Goal: Task Accomplishment & Management: Manage account settings

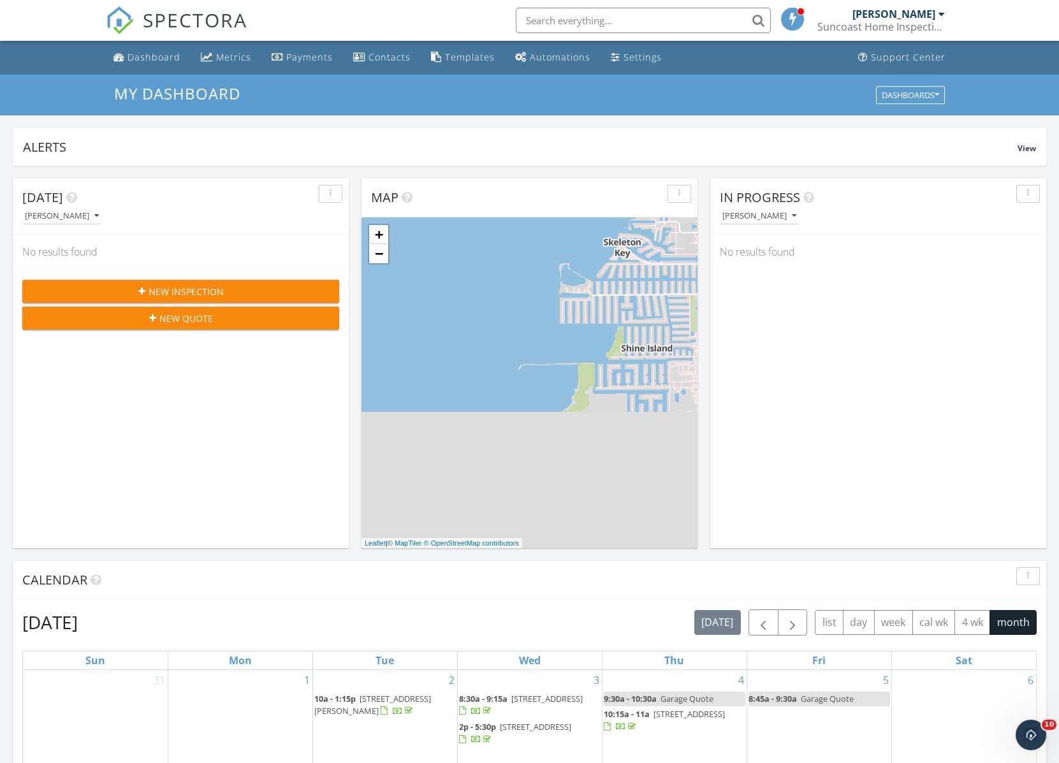
click at [147, 61] on div "Dashboard" at bounding box center [153, 57] width 53 height 12
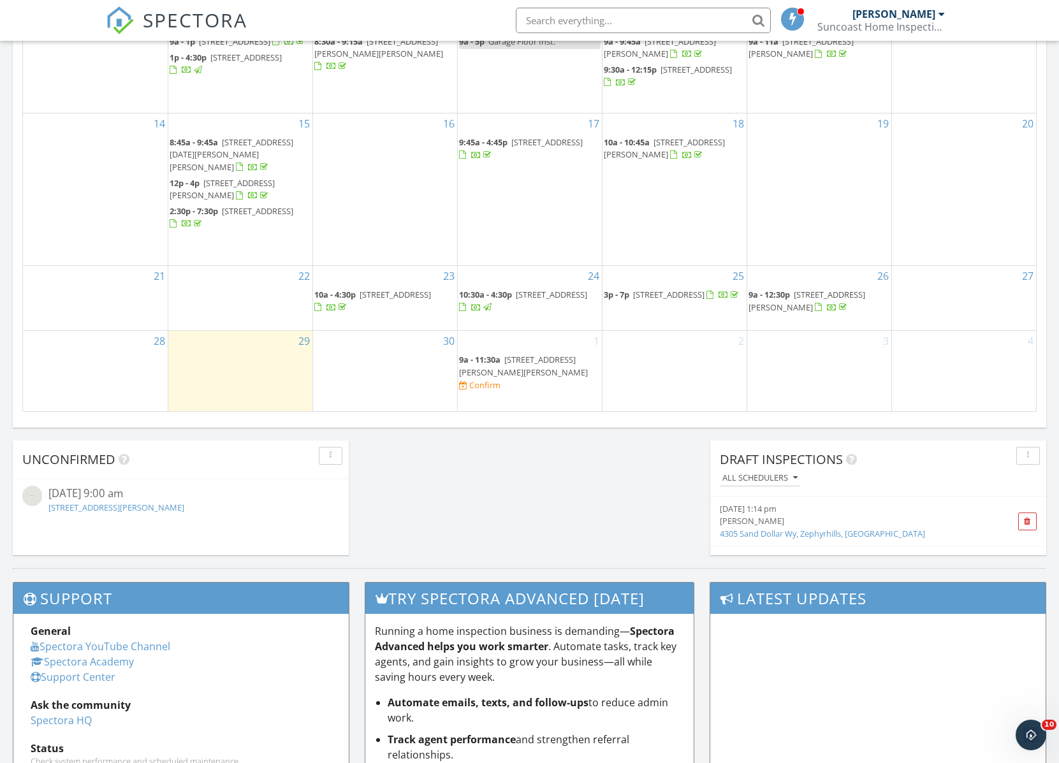
scroll to position [766, 0]
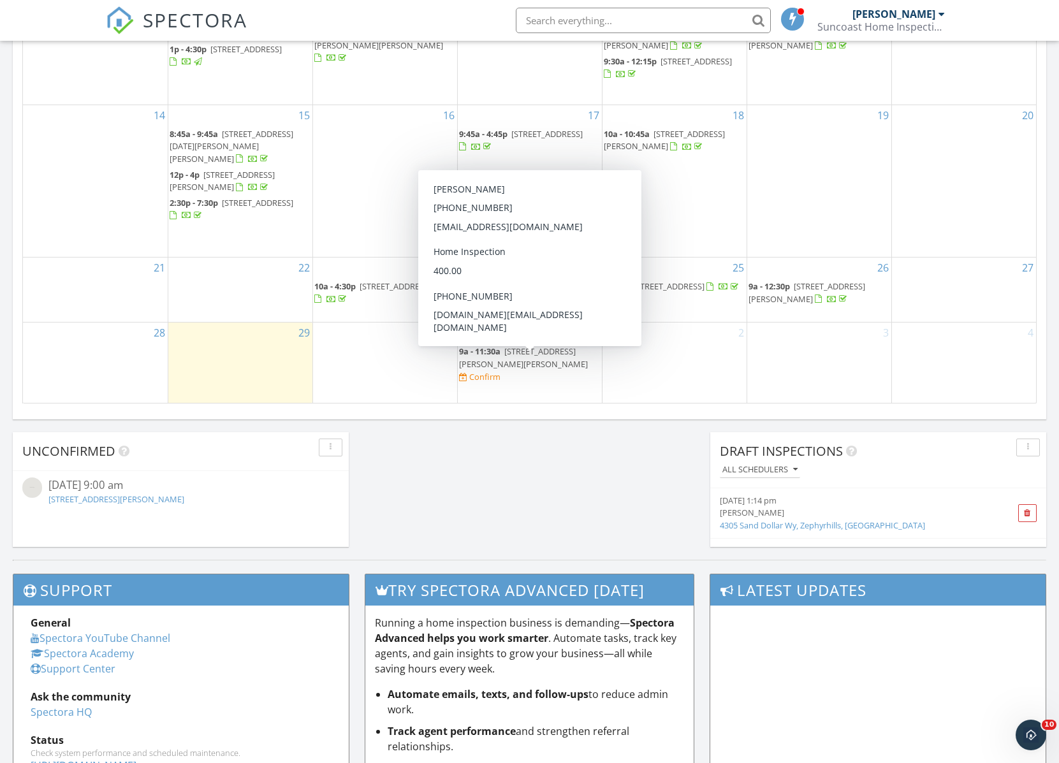
click at [469, 369] on span "12119 Sunny Glen Ln, Hudson 34669" at bounding box center [523, 357] width 129 height 24
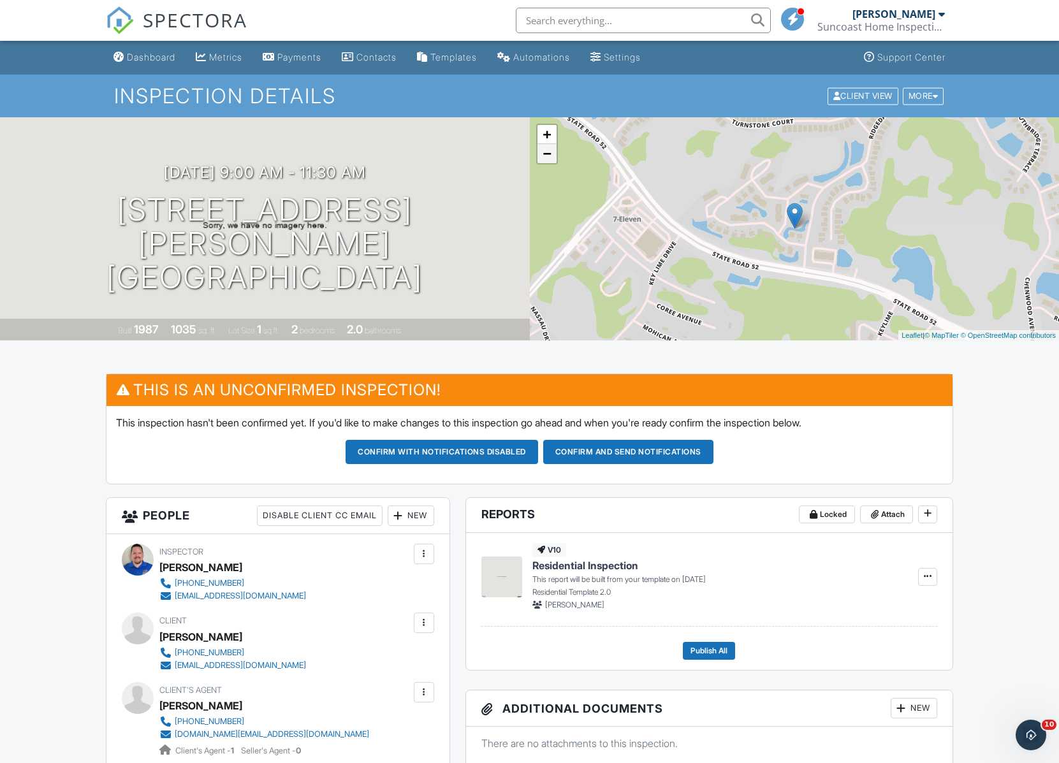
click at [546, 157] on link "−" at bounding box center [546, 153] width 19 height 19
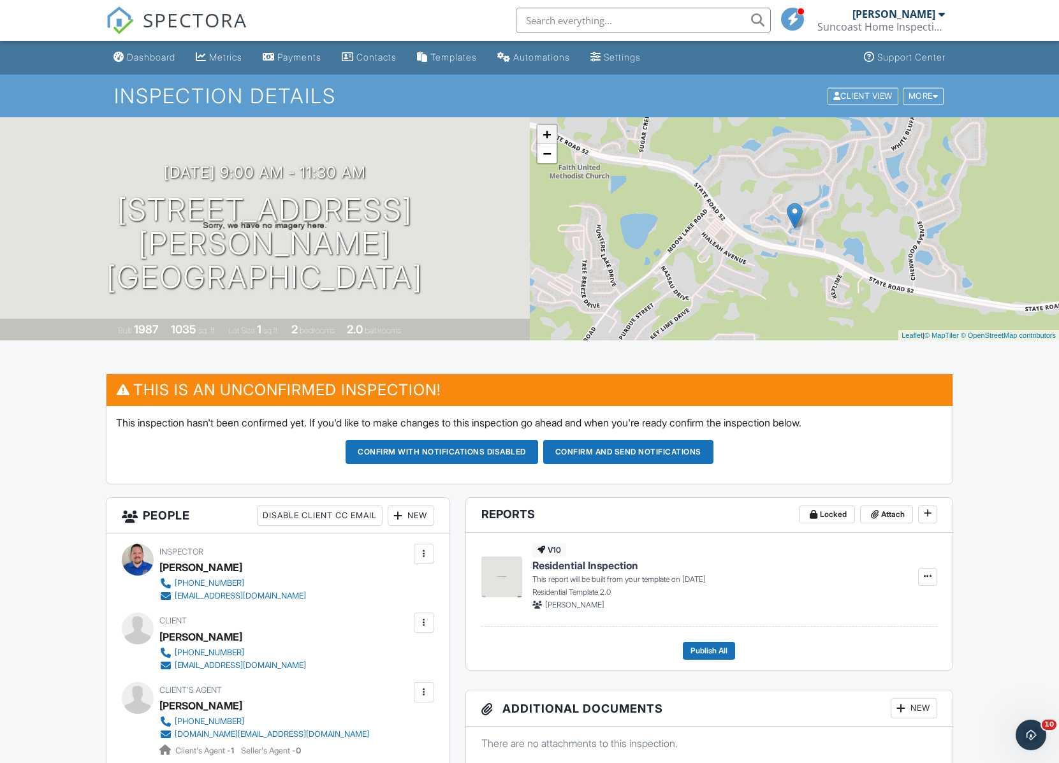
click at [547, 131] on link "+" at bounding box center [546, 134] width 19 height 19
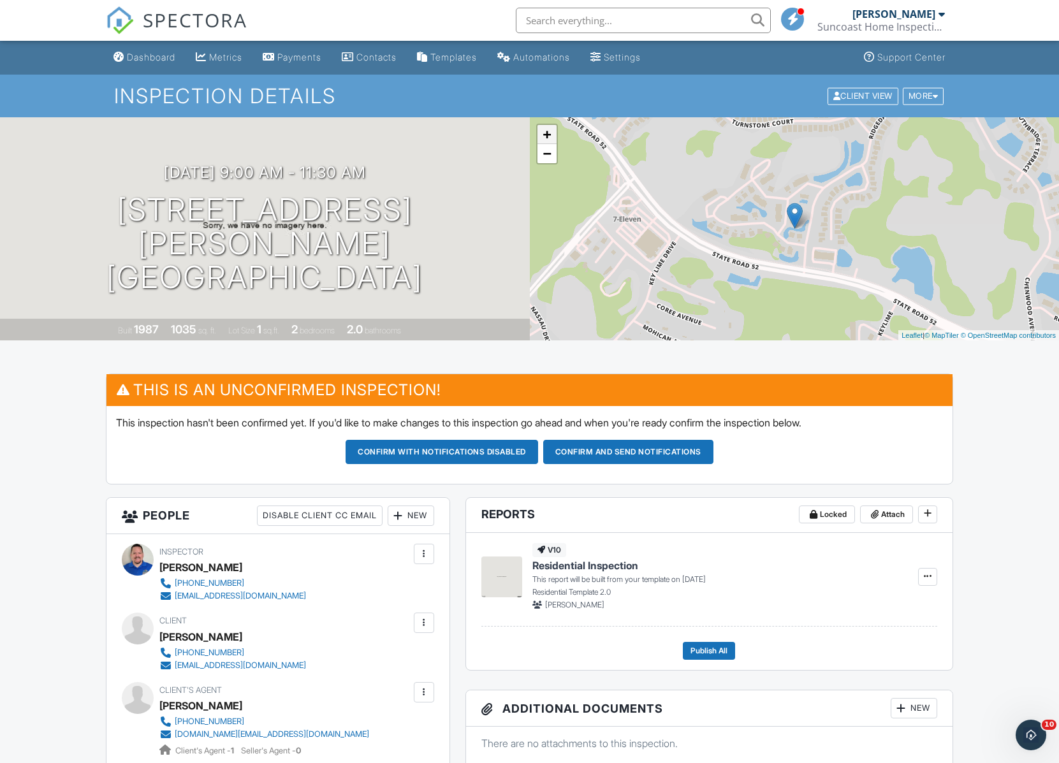
click at [547, 131] on link "+" at bounding box center [546, 134] width 19 height 19
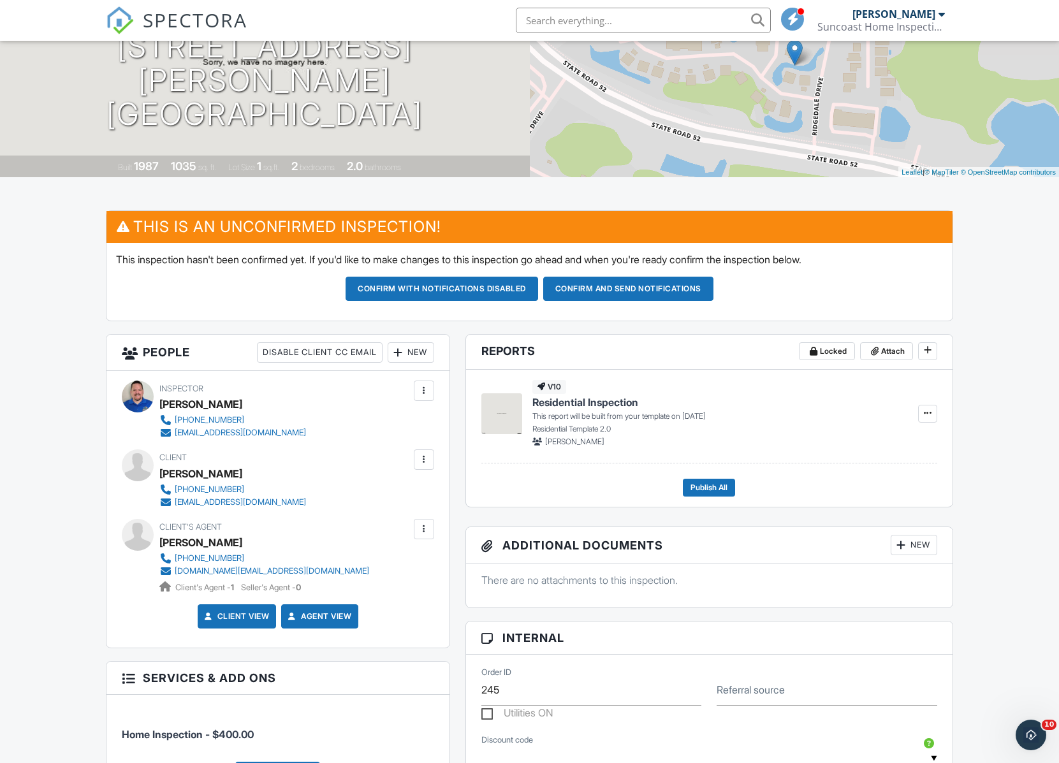
scroll to position [171, 0]
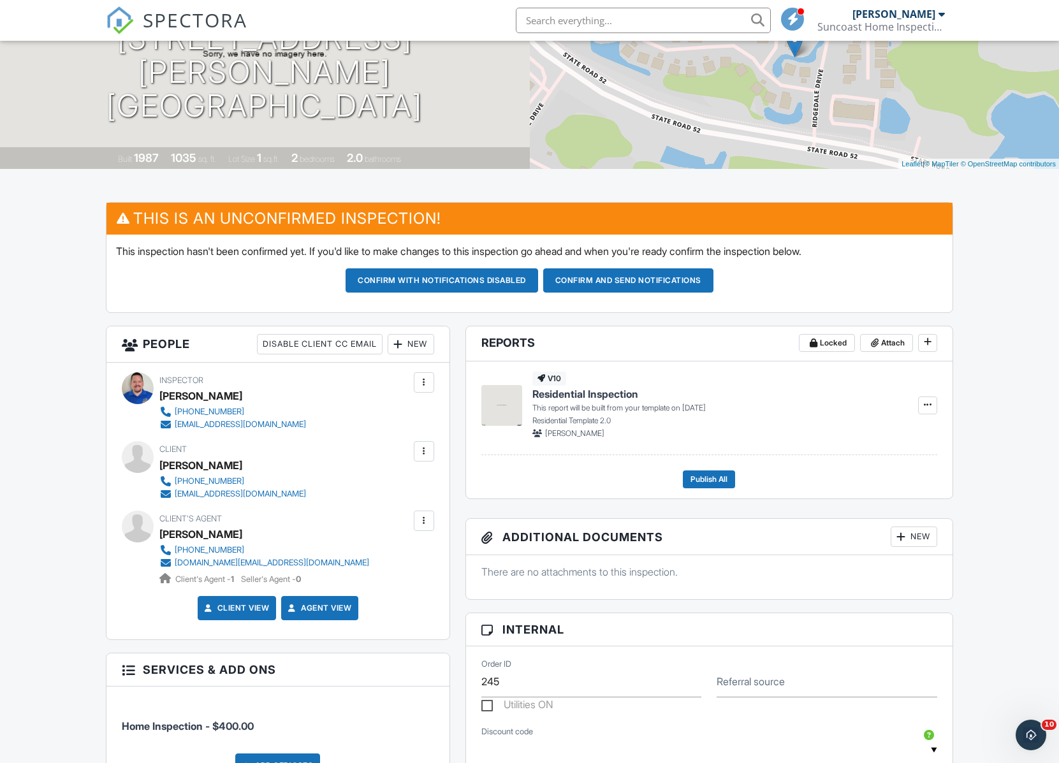
click at [22, 548] on div "Dashboard Metrics Payments Contacts Templates Automations Settings Support Cent…" at bounding box center [529, 711] width 1059 height 1685
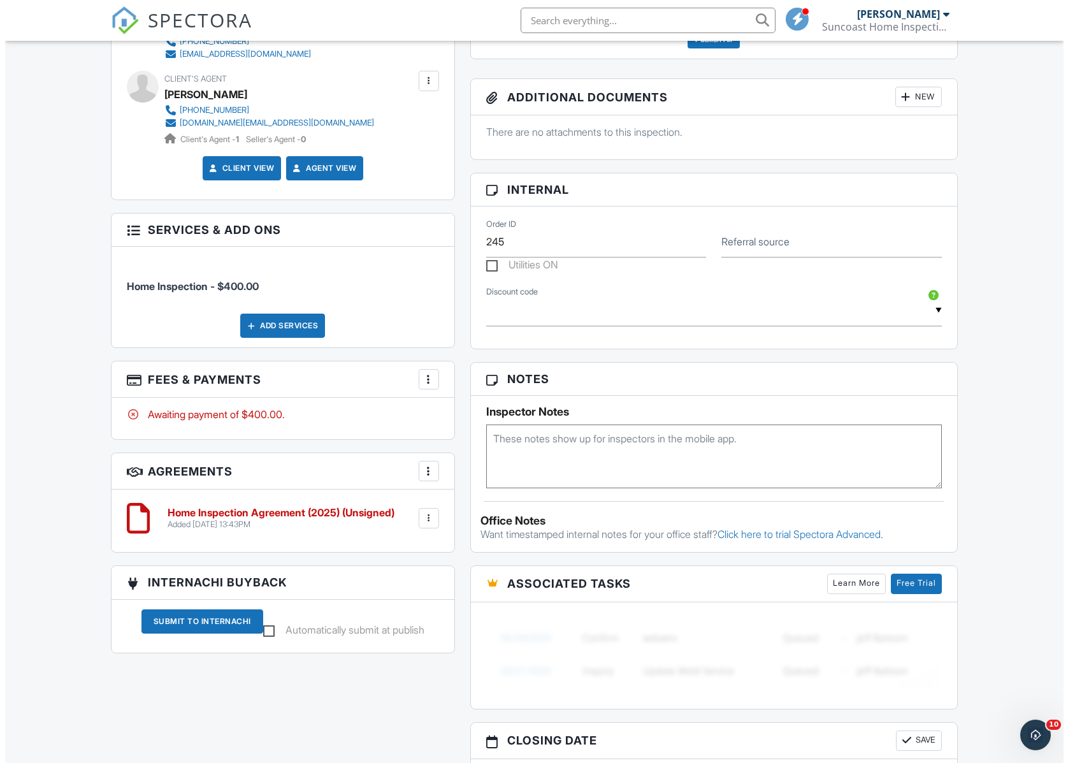
scroll to position [349, 0]
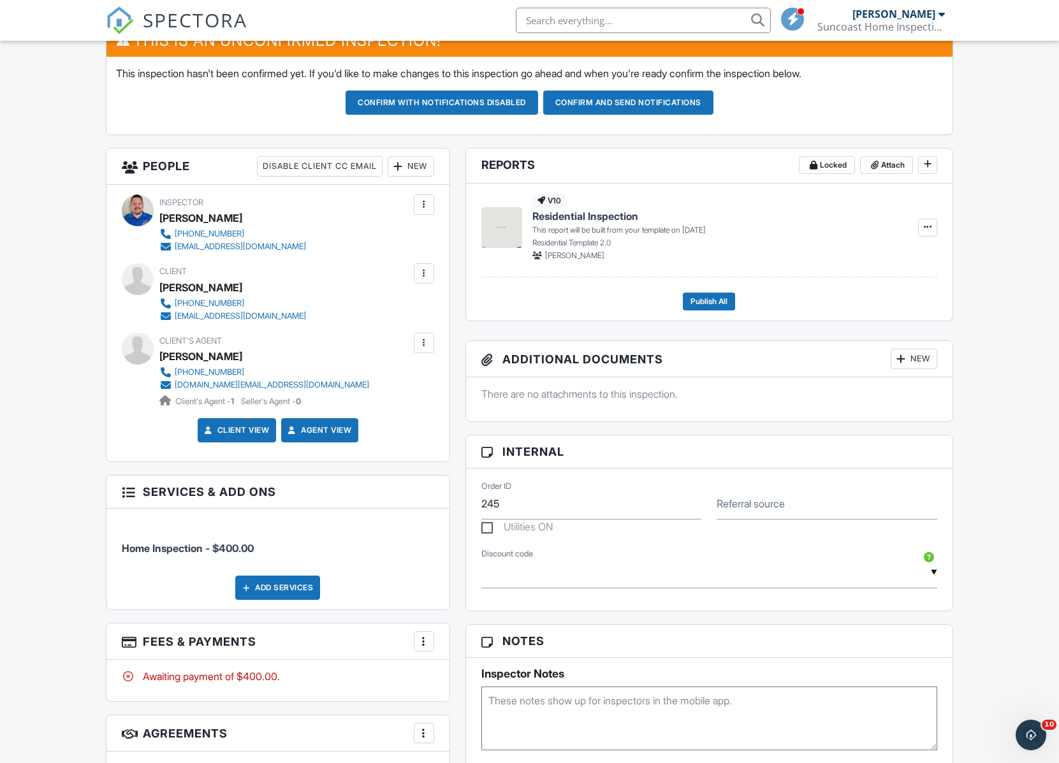
click at [421, 273] on div at bounding box center [424, 273] width 13 height 13
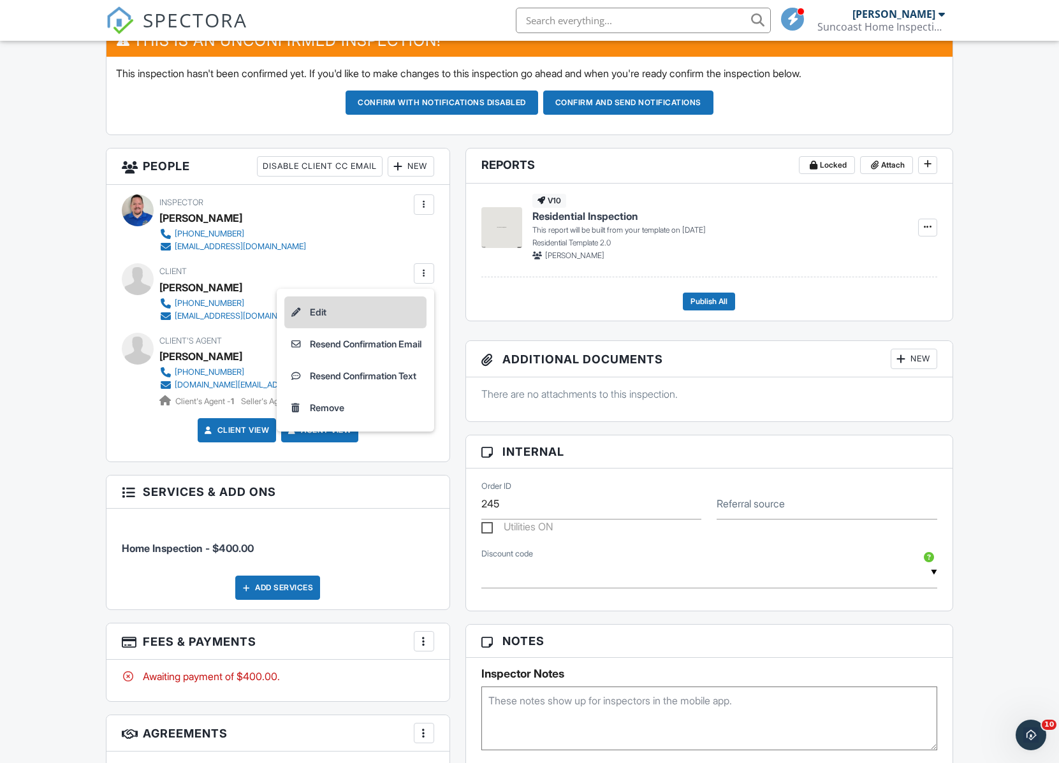
click at [360, 313] on li "Edit" at bounding box center [355, 312] width 142 height 32
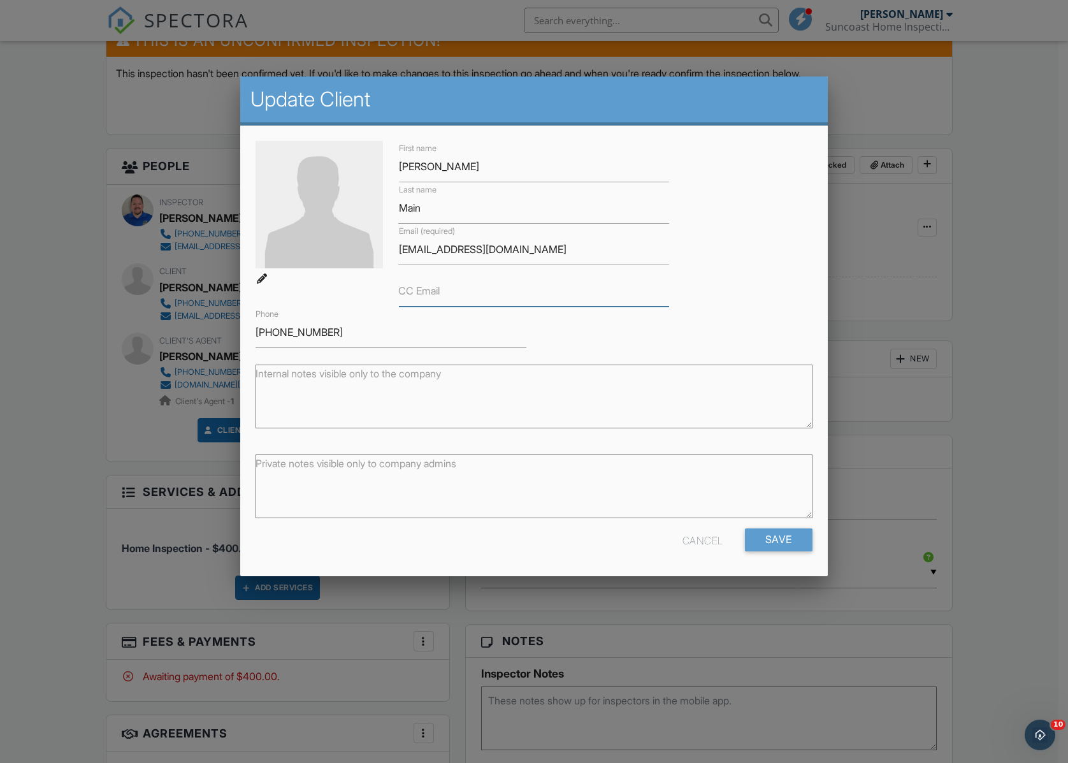
click at [406, 298] on input "CC Email" at bounding box center [534, 290] width 271 height 31
type input "amain.family@outlook.com"
click at [778, 538] on input "Save" at bounding box center [779, 539] width 68 height 23
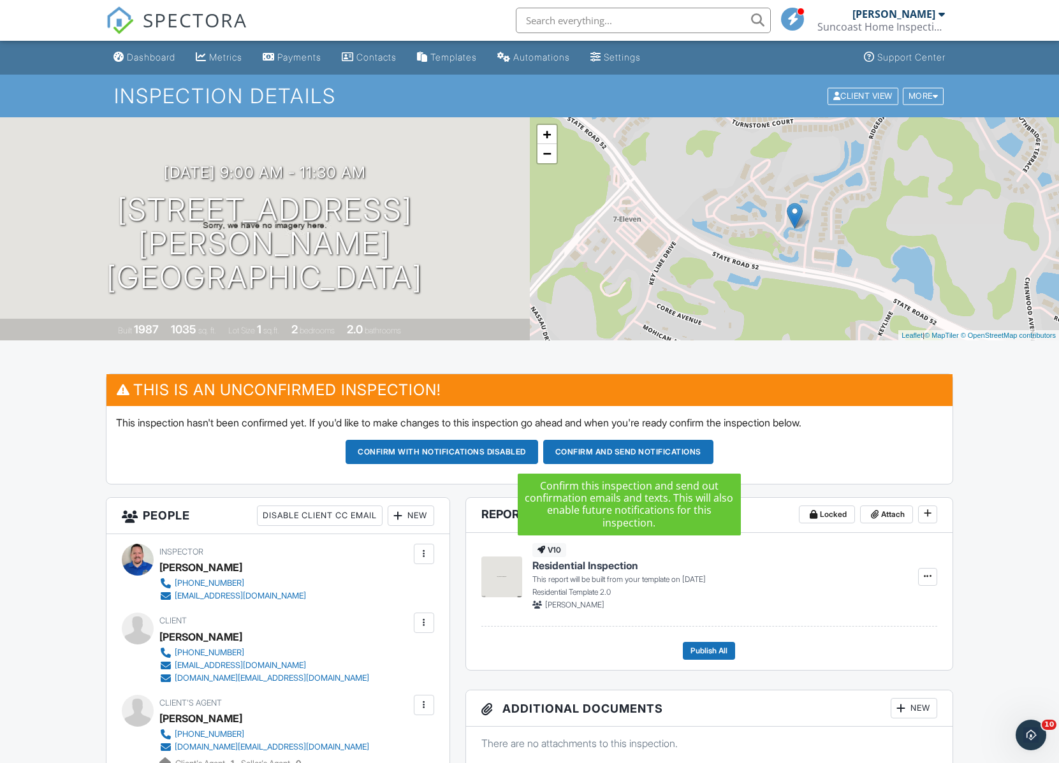
click at [603, 449] on button "Confirm and send notifications" at bounding box center [628, 452] width 170 height 24
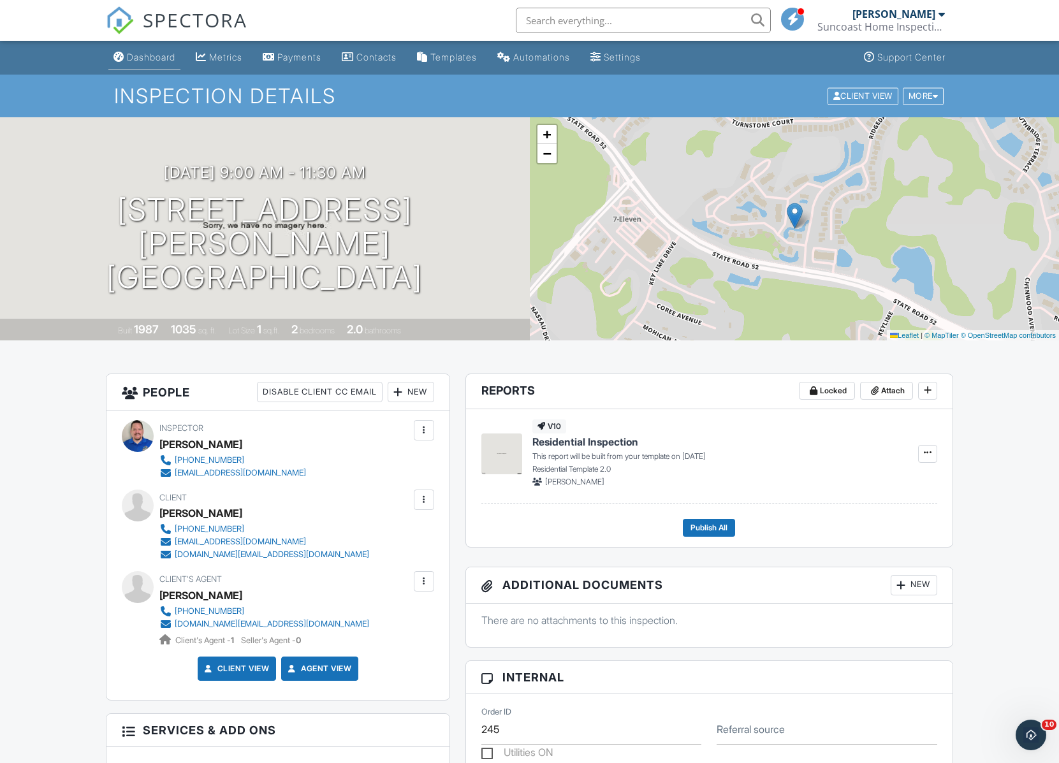
click at [128, 58] on div "Dashboard" at bounding box center [151, 57] width 48 height 11
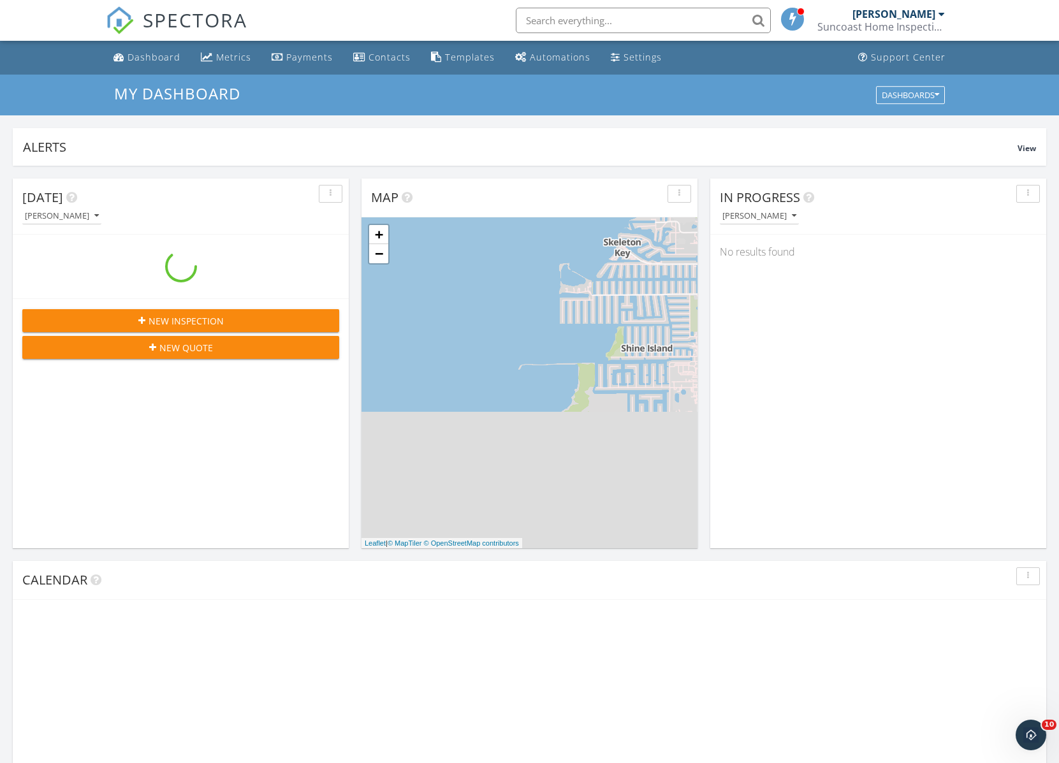
scroll to position [1180, 1078]
